Goal: Find specific fact: Find specific fact

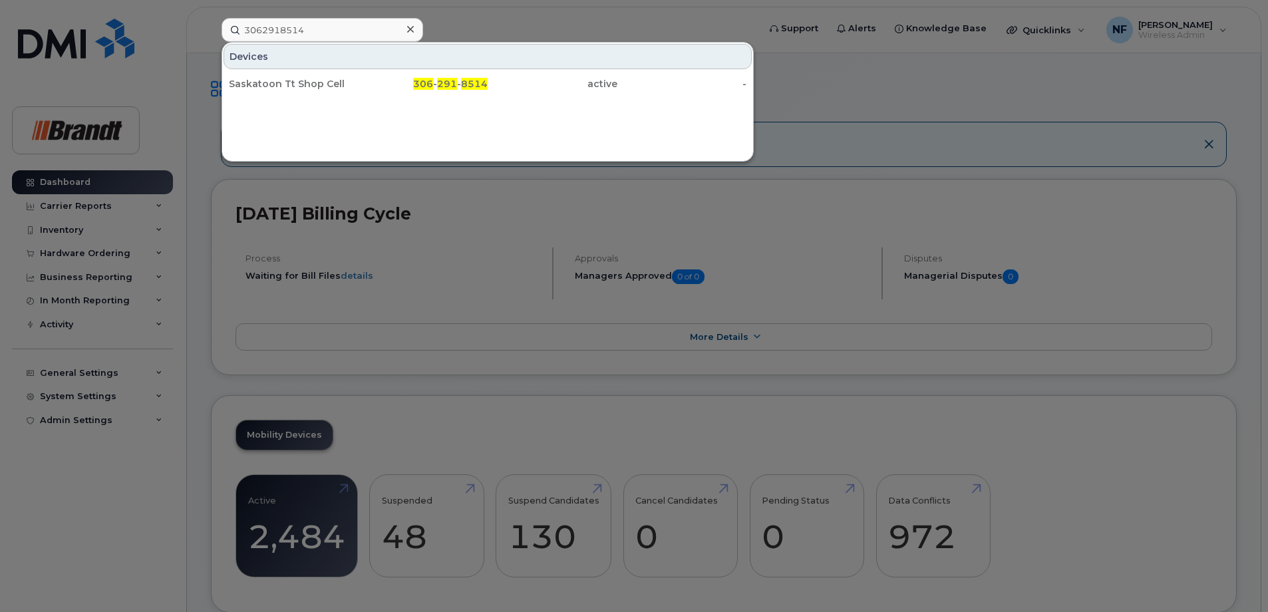
click at [408, 31] on icon at bounding box center [410, 29] width 7 height 7
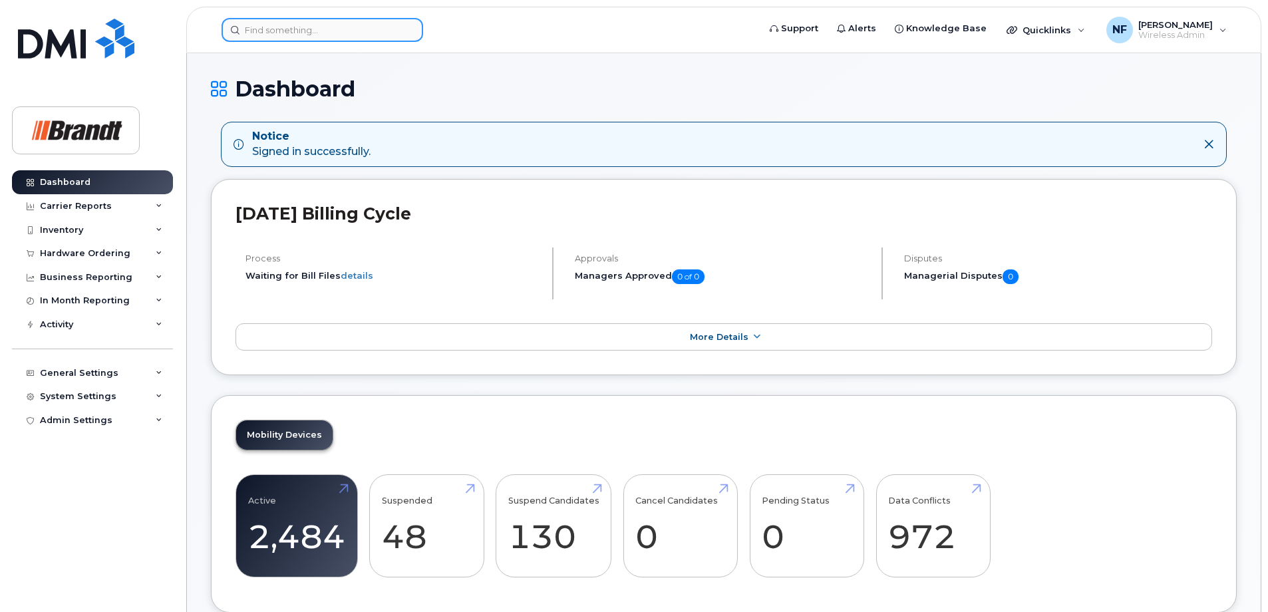
drag, startPoint x: 327, startPoint y: 31, endPoint x: 319, endPoint y: 37, distance: 10.0
click at [327, 31] on input at bounding box center [322, 30] width 202 height 24
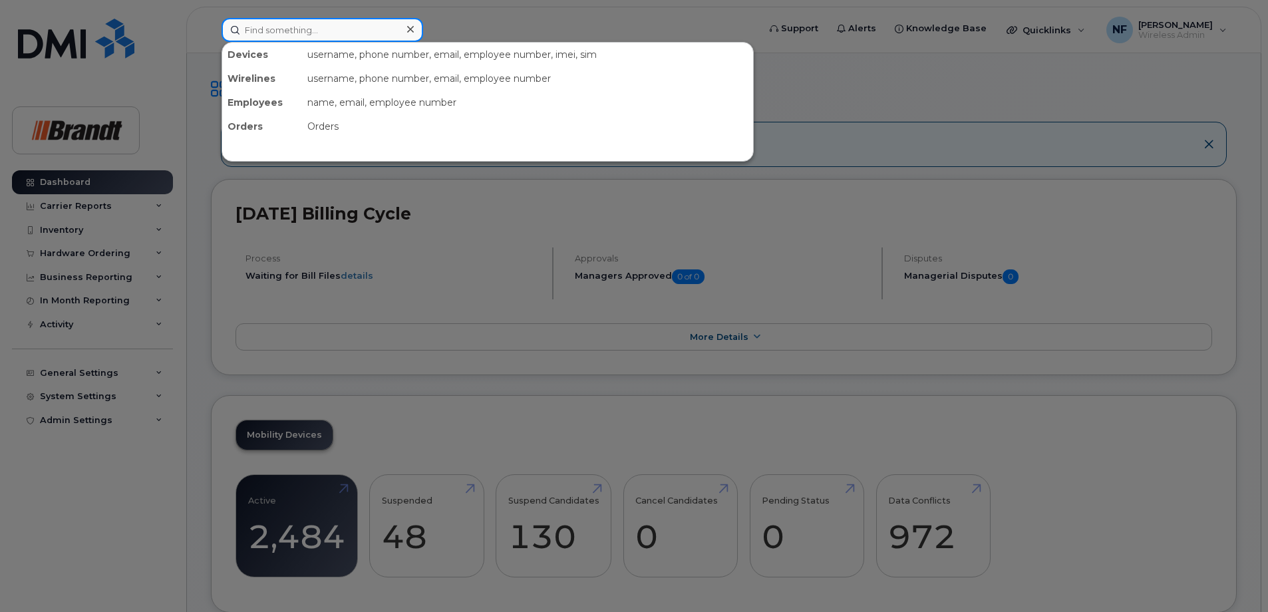
paste input "3065105687"
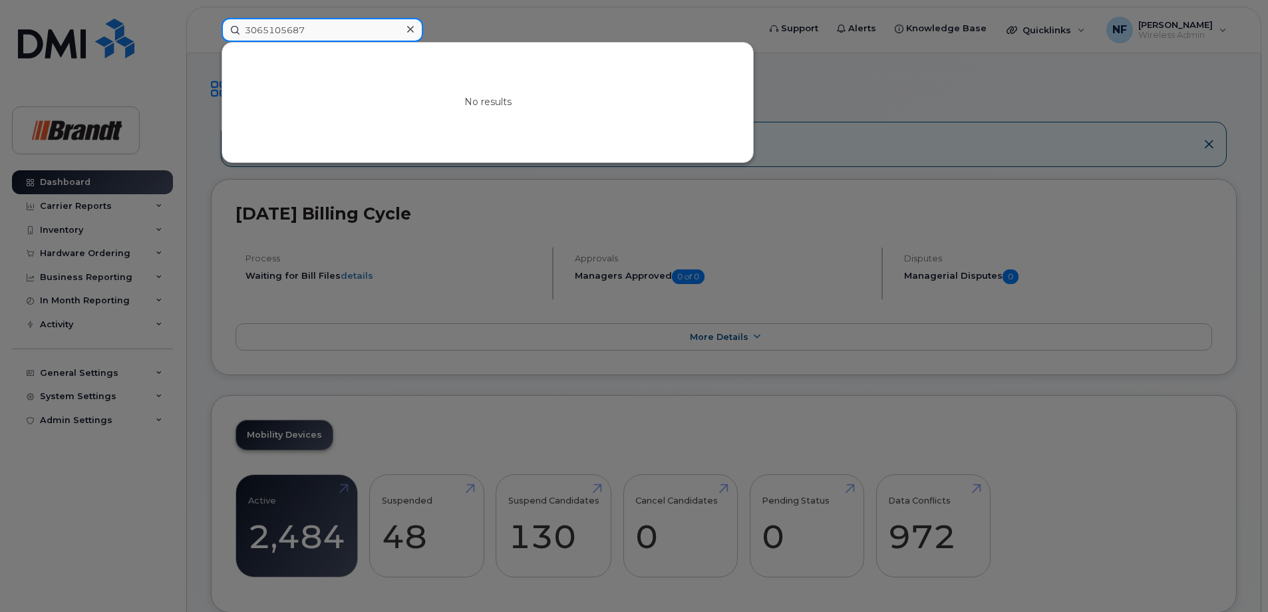
type input "3065105687"
click at [402, 33] on div at bounding box center [409, 29] width 19 height 19
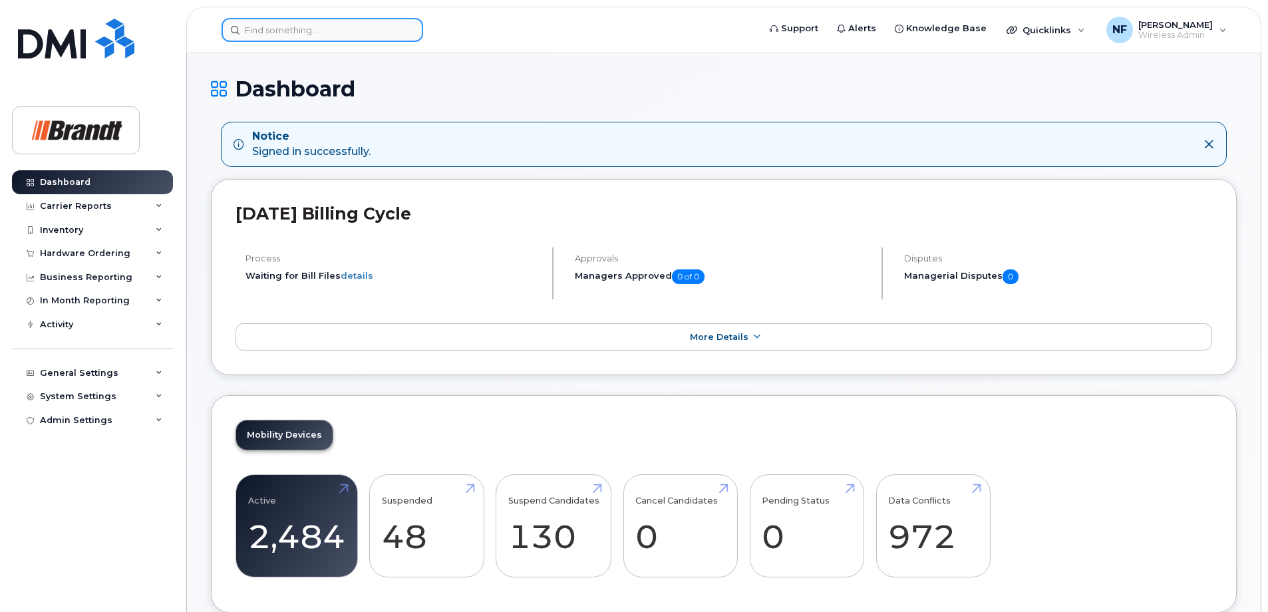
click at [254, 27] on input at bounding box center [322, 30] width 202 height 24
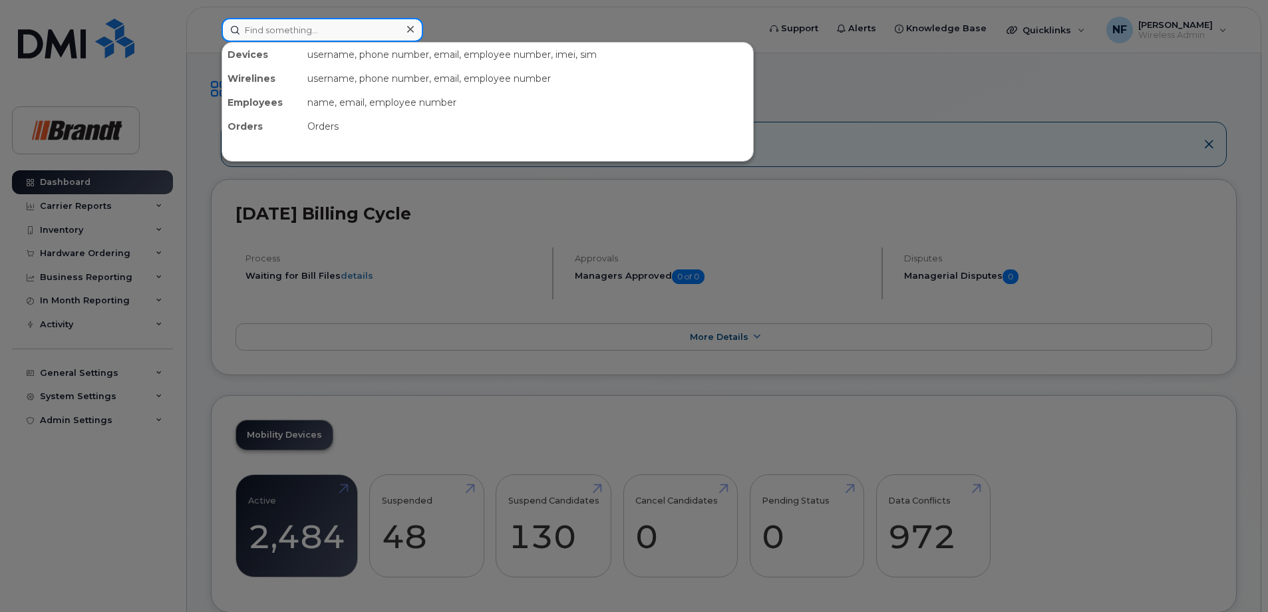
paste input "3065192810"
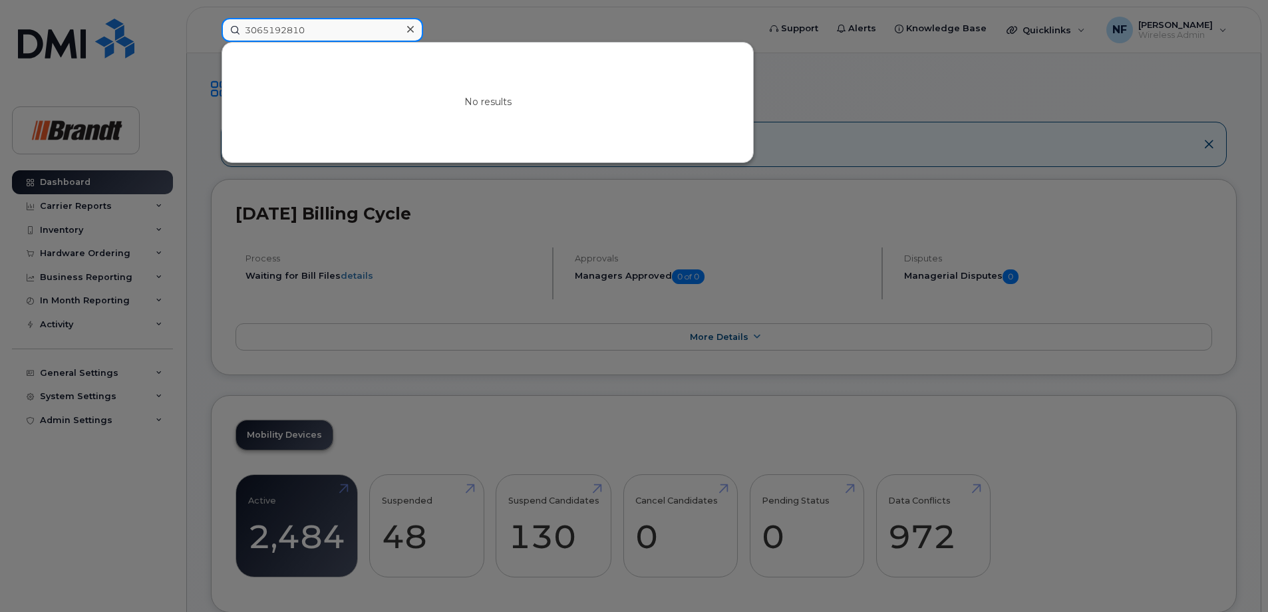
type input "3065192810"
drag, startPoint x: 410, startPoint y: 31, endPoint x: 400, endPoint y: 29, distance: 10.8
click at [410, 31] on icon at bounding box center [410, 29] width 7 height 11
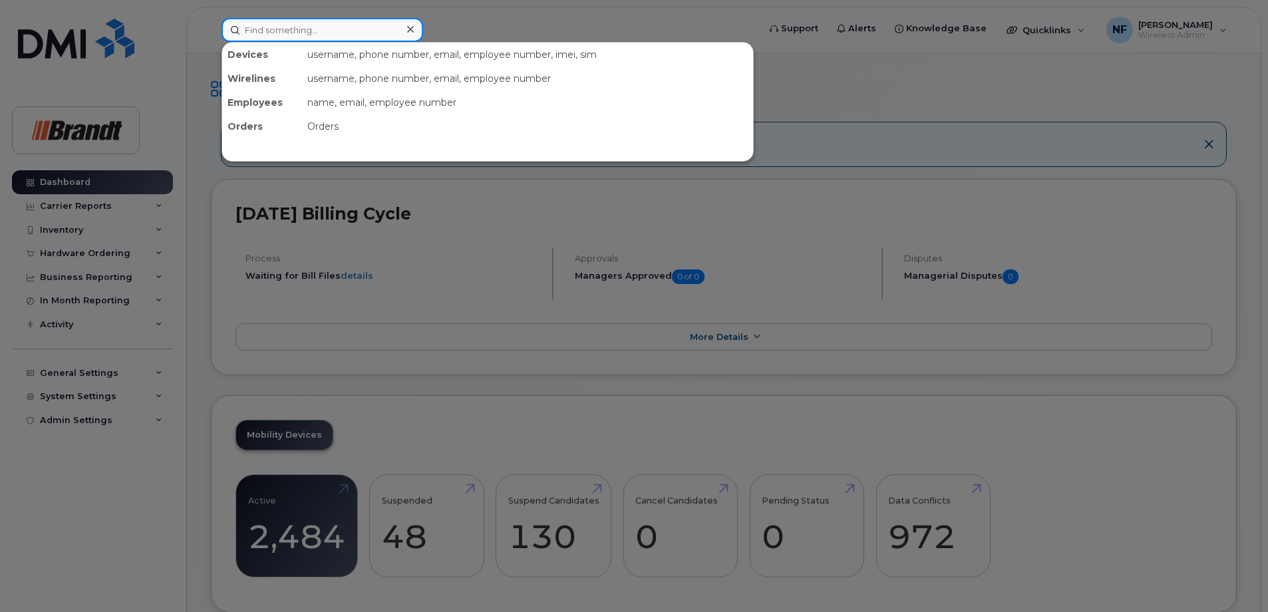
click at [400, 29] on input at bounding box center [322, 30] width 202 height 24
paste input "3065198729"
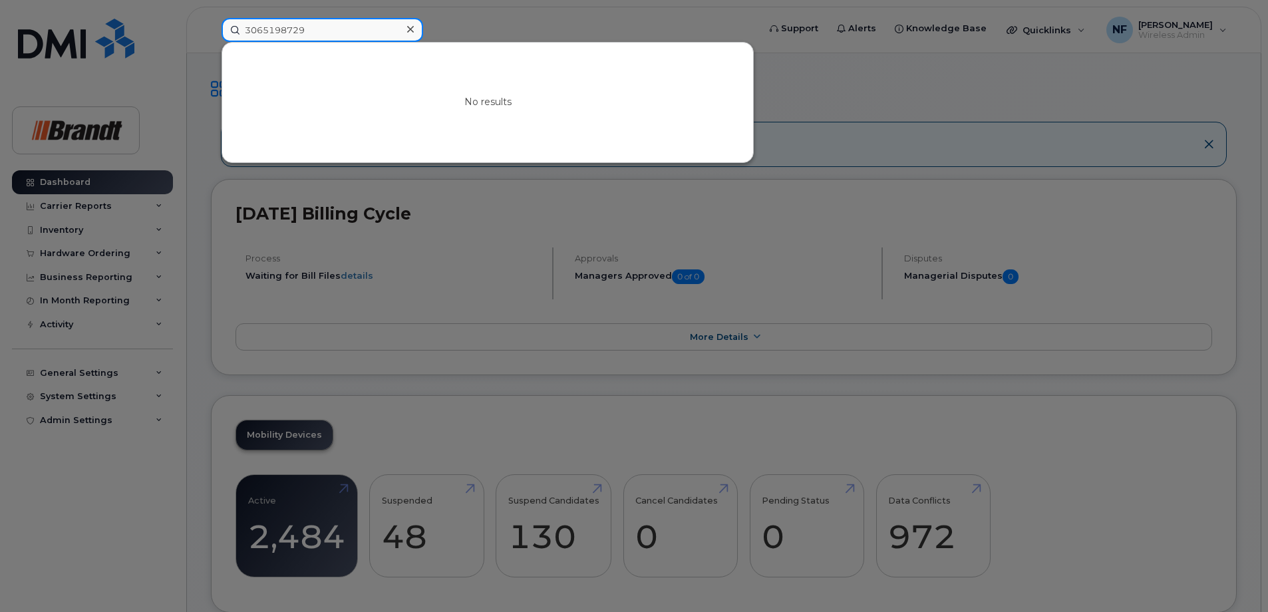
type input "3065198729"
click at [410, 32] on icon at bounding box center [410, 29] width 7 height 11
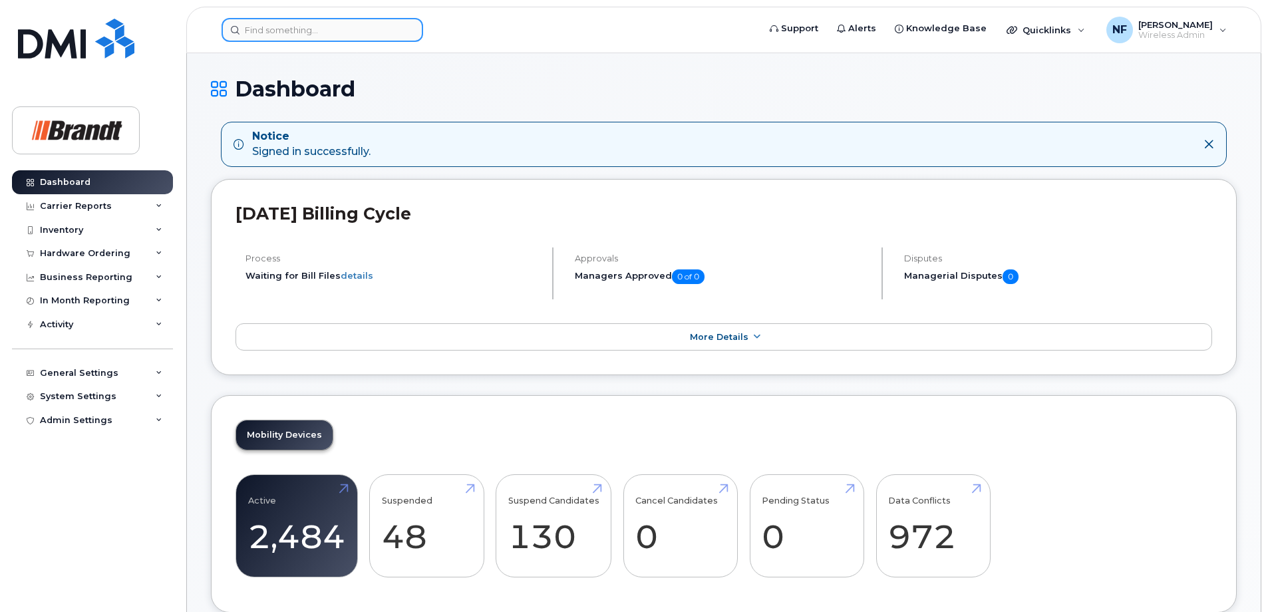
click at [382, 36] on input at bounding box center [322, 30] width 202 height 24
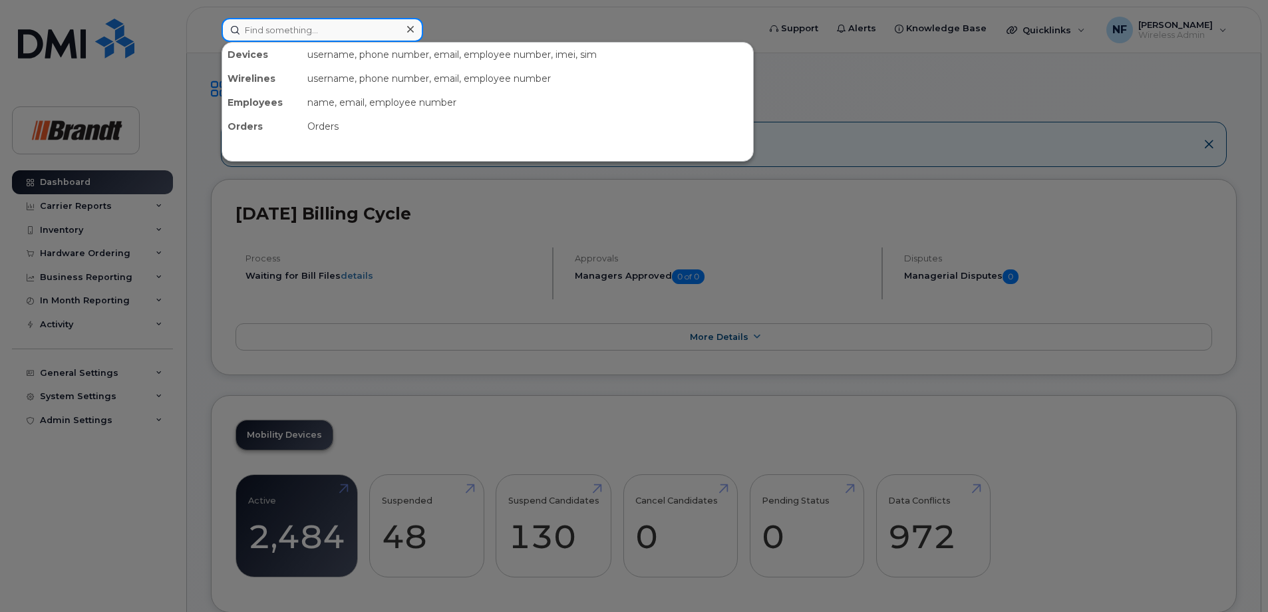
paste input "3065271643"
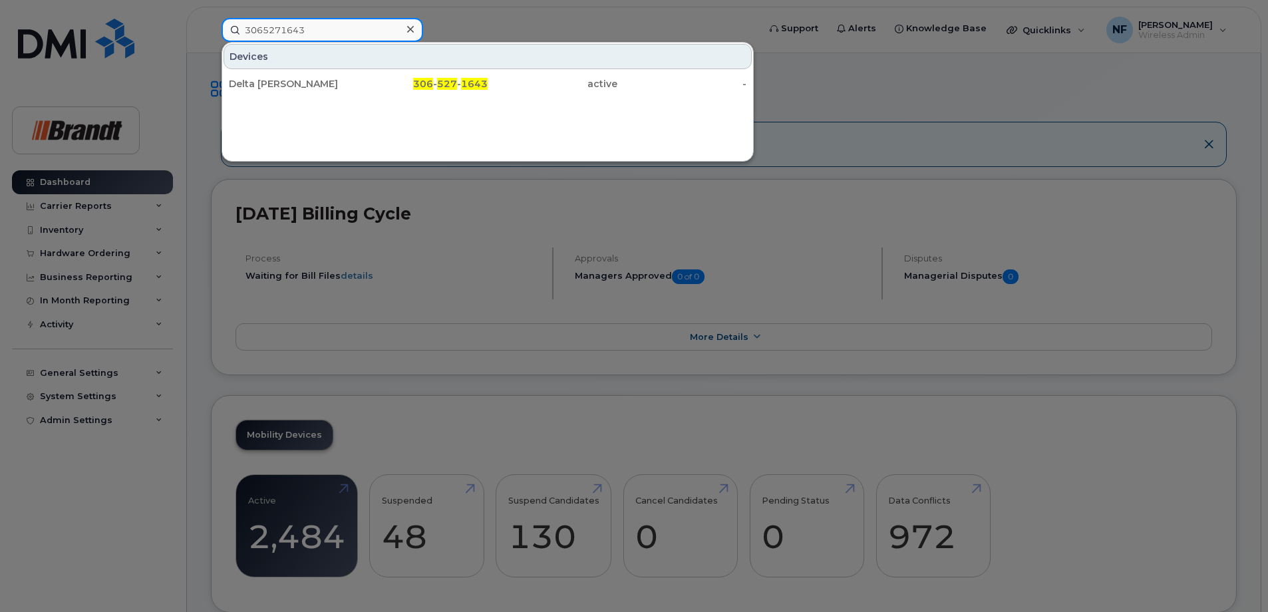
type input "3065271643"
click at [404, 35] on div at bounding box center [409, 29] width 19 height 19
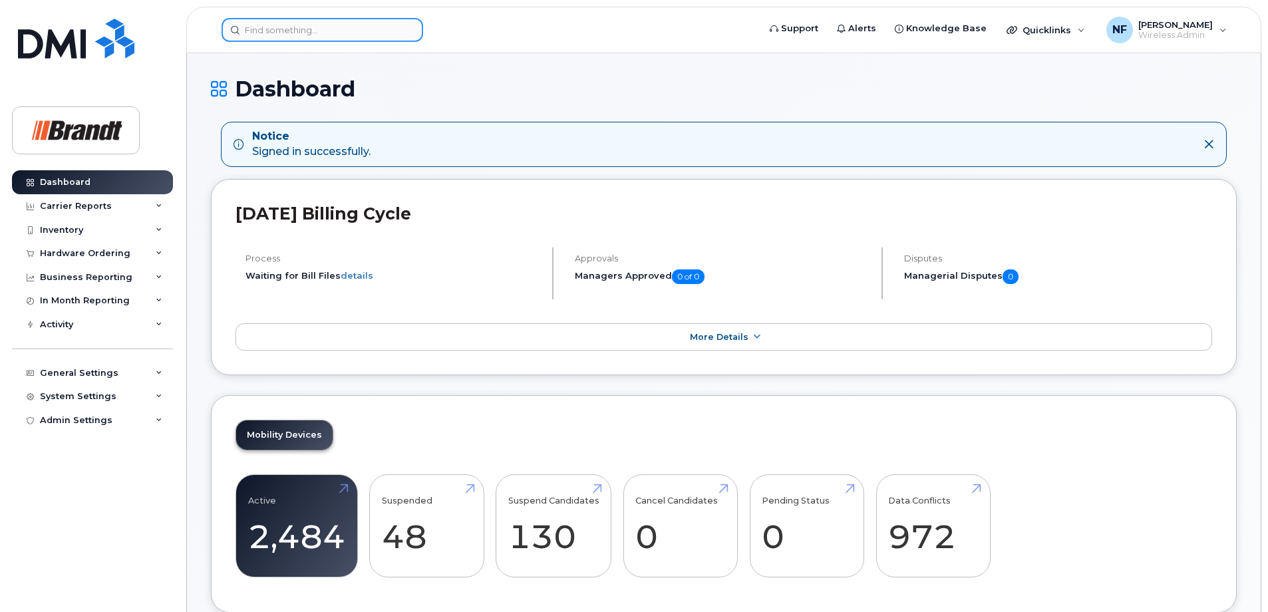
click at [407, 31] on div at bounding box center [322, 30] width 202 height 24
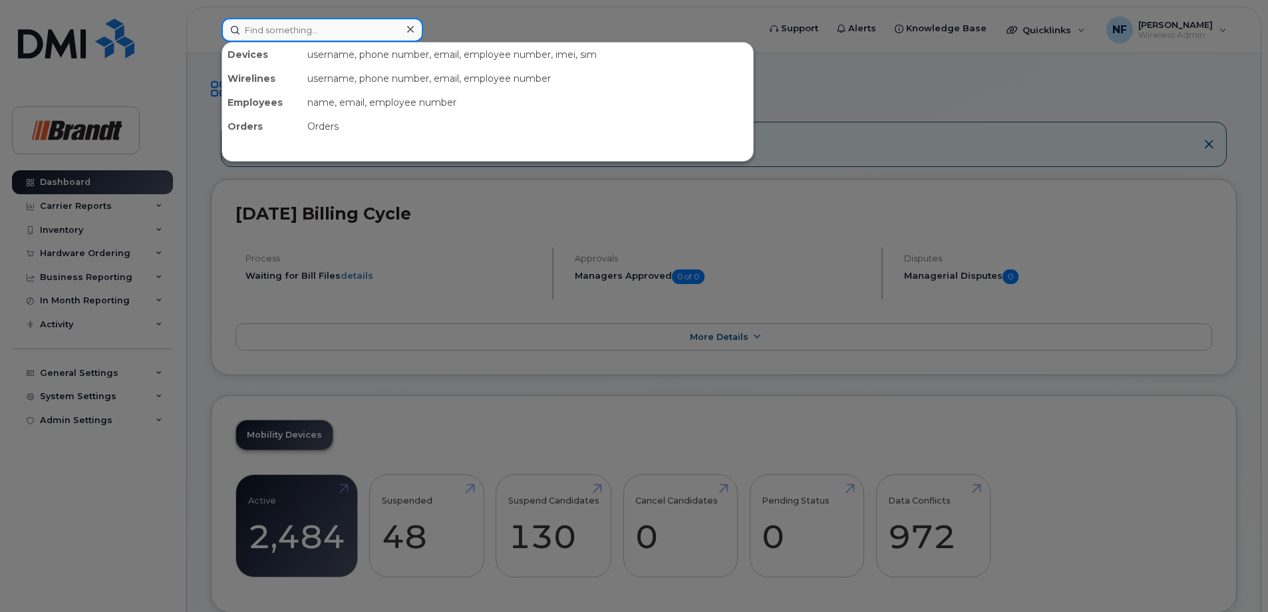
paste input "3065394216"
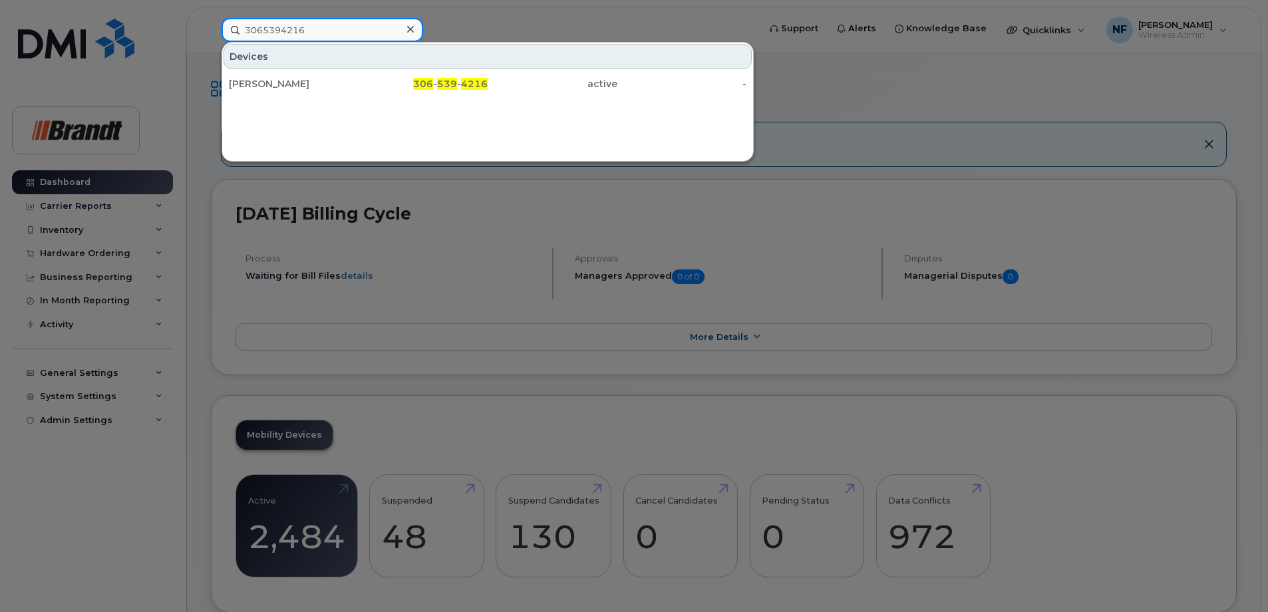
type input "3065394216"
click at [412, 31] on icon at bounding box center [410, 29] width 7 height 7
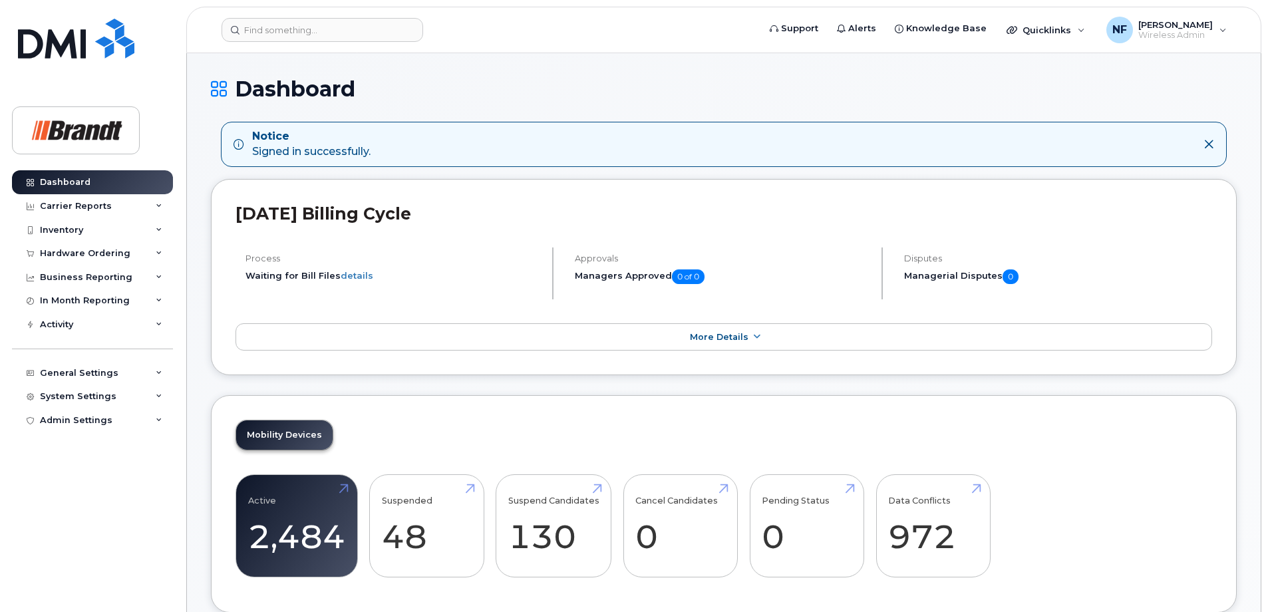
click at [323, 39] on header "Support Alerts Knowledge Base Quicklinks Suspend / Cancel Device Change SIM Car…" at bounding box center [723, 30] width 1075 height 47
click at [325, 37] on input at bounding box center [322, 30] width 202 height 24
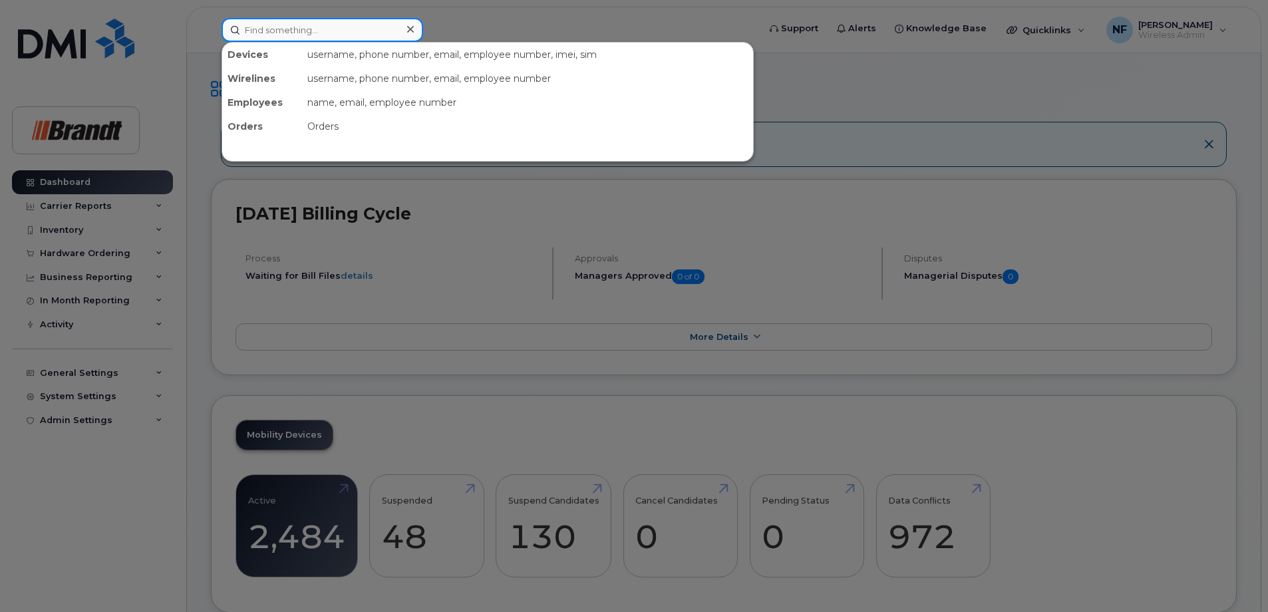
paste input "3065502104"
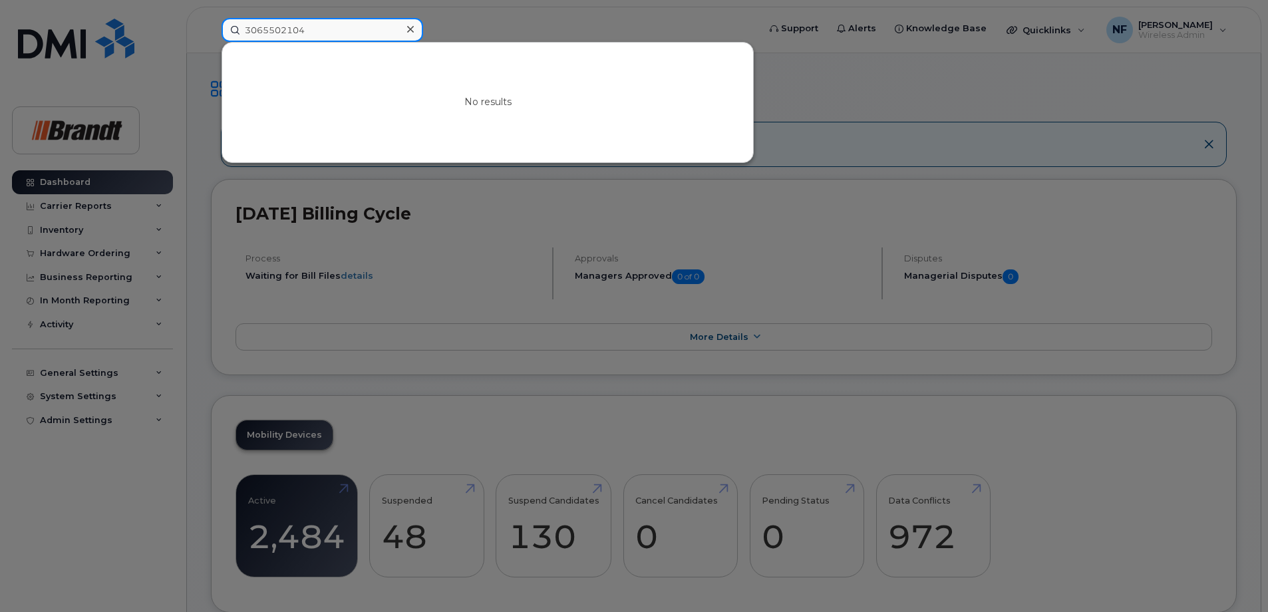
type input "3065502104"
click at [408, 32] on icon at bounding box center [410, 29] width 7 height 7
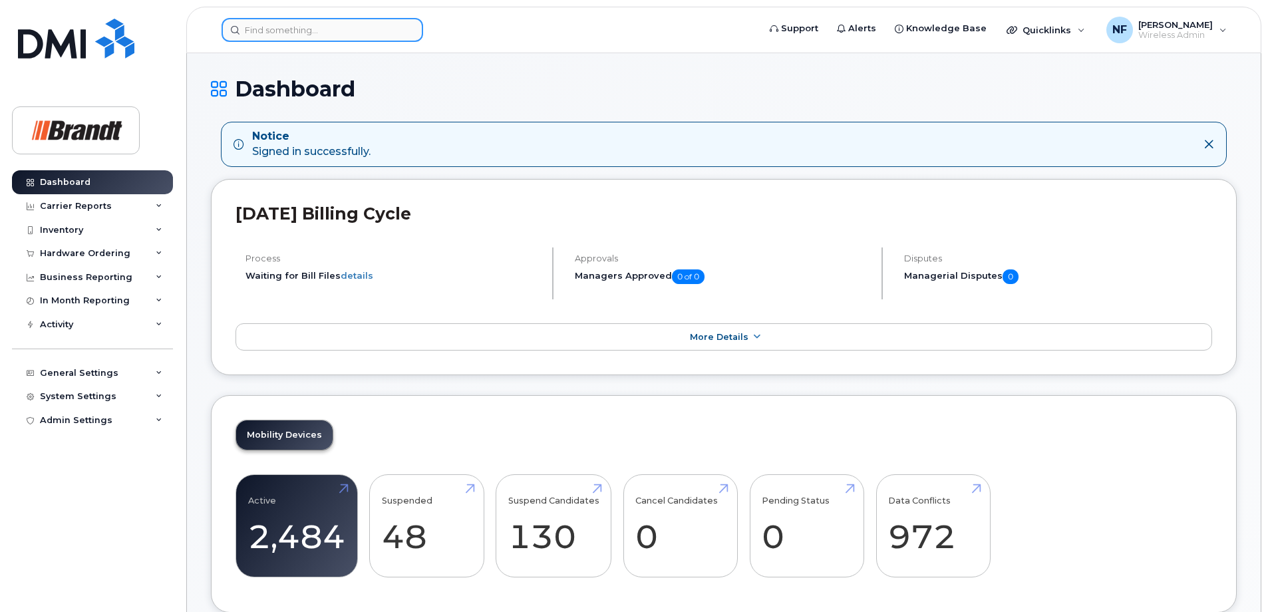
click at [366, 25] on input at bounding box center [322, 30] width 202 height 24
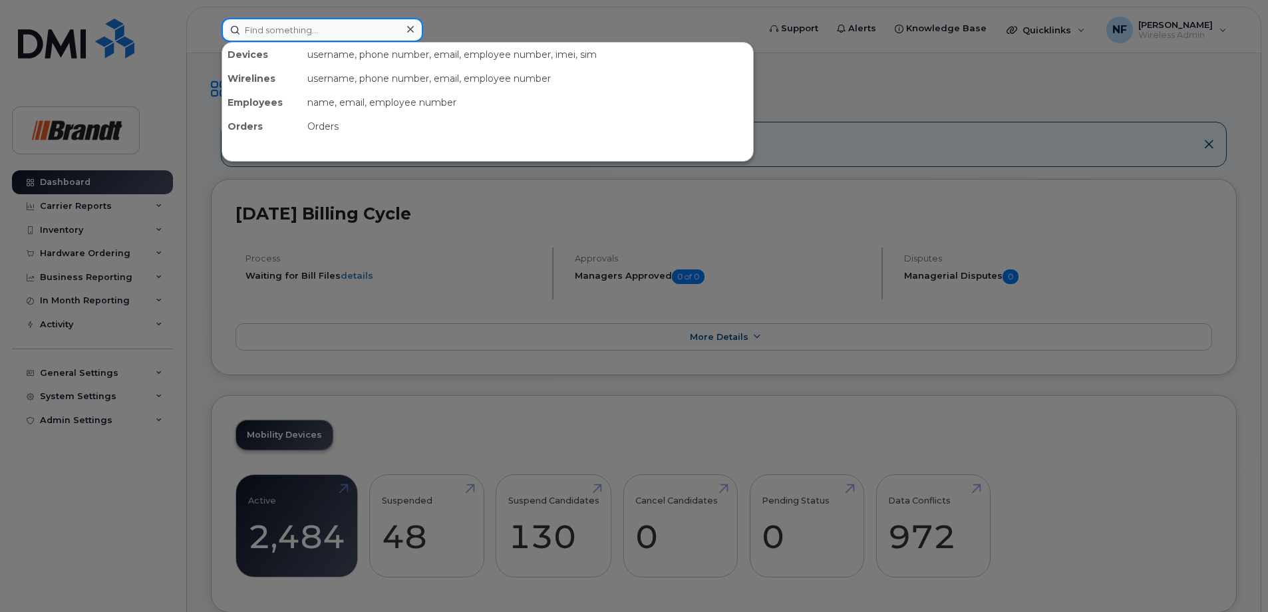
paste input "6395719274"
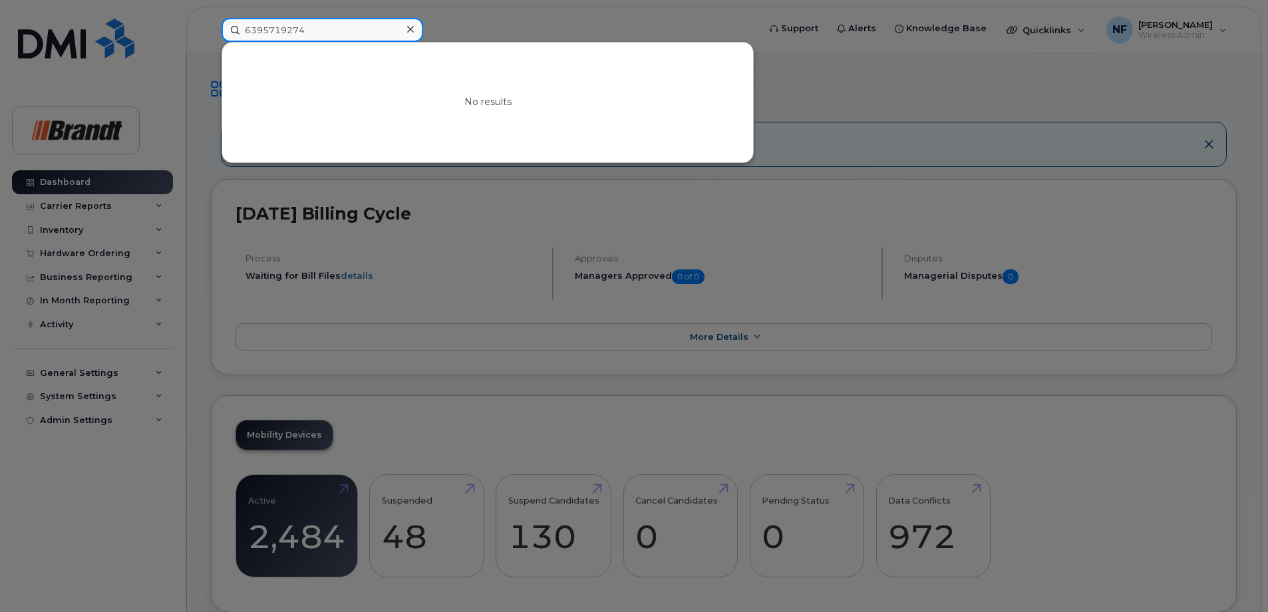
type input "6395719274"
click at [412, 28] on icon at bounding box center [410, 29] width 7 height 7
